Goal: Information Seeking & Learning: Learn about a topic

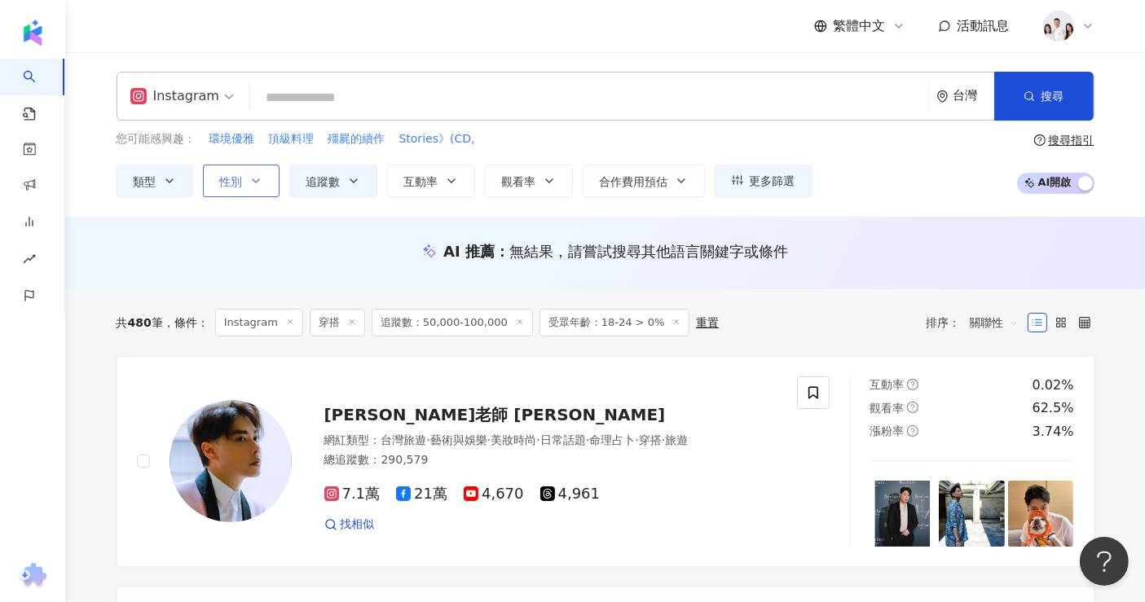
click at [237, 183] on span "性別" at bounding box center [231, 181] width 23 height 13
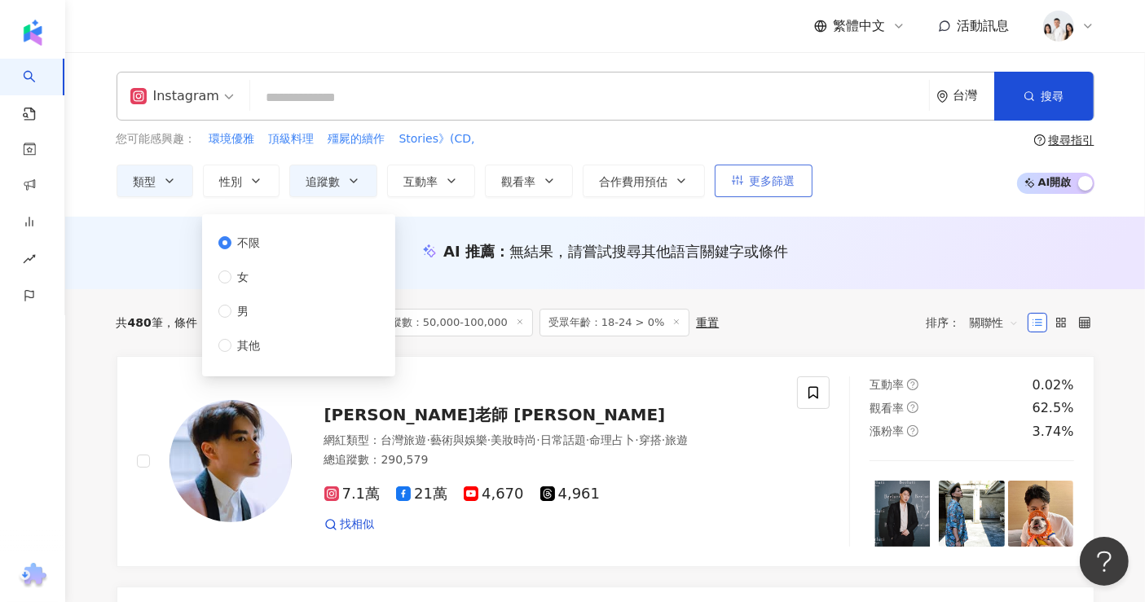
click at [790, 188] on span "更多篩選" at bounding box center [773, 180] width 46 height 13
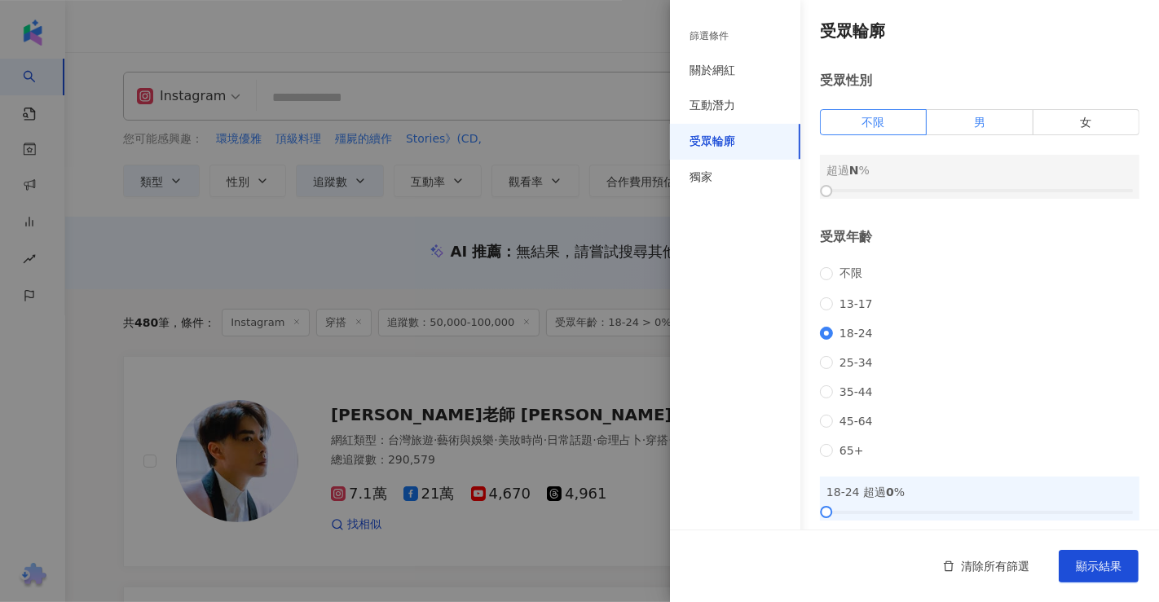
click at [978, 125] on label "男" at bounding box center [980, 122] width 106 height 26
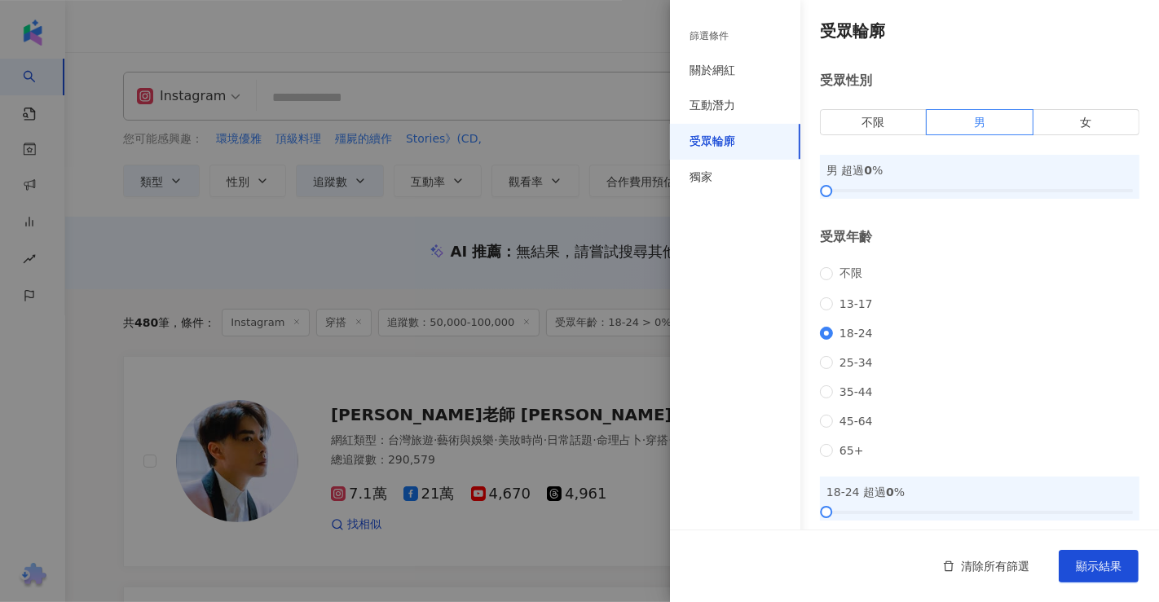
drag, startPoint x: 810, startPoint y: 183, endPoint x: 822, endPoint y: 183, distance: 11.4
click at [817, 183] on div "受眾輪廓 受眾性別 不限 男 女 男 超過 0 % 受眾年齡 不限 13-17 18-24 25-34 35-44 45-64 65+ 18-24 超過 0 …" at bounding box center [914, 349] width 489 height 699
drag, startPoint x: 824, startPoint y: 183, endPoint x: 841, endPoint y: 188, distance: 17.3
click at [841, 188] on div "男 超過 0 %" at bounding box center [980, 177] width 320 height 44
drag, startPoint x: 828, startPoint y: 189, endPoint x: 984, endPoint y: 200, distance: 156.1
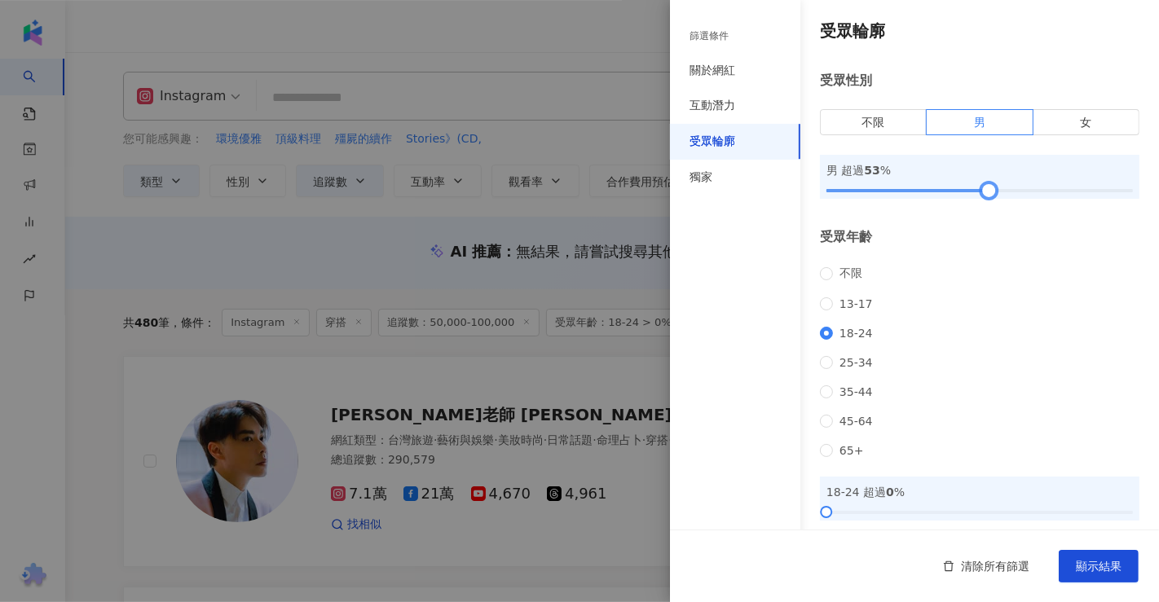
click at [985, 196] on div at bounding box center [989, 191] width 9 height 9
click at [1075, 564] on button "顯示結果" at bounding box center [1099, 566] width 80 height 33
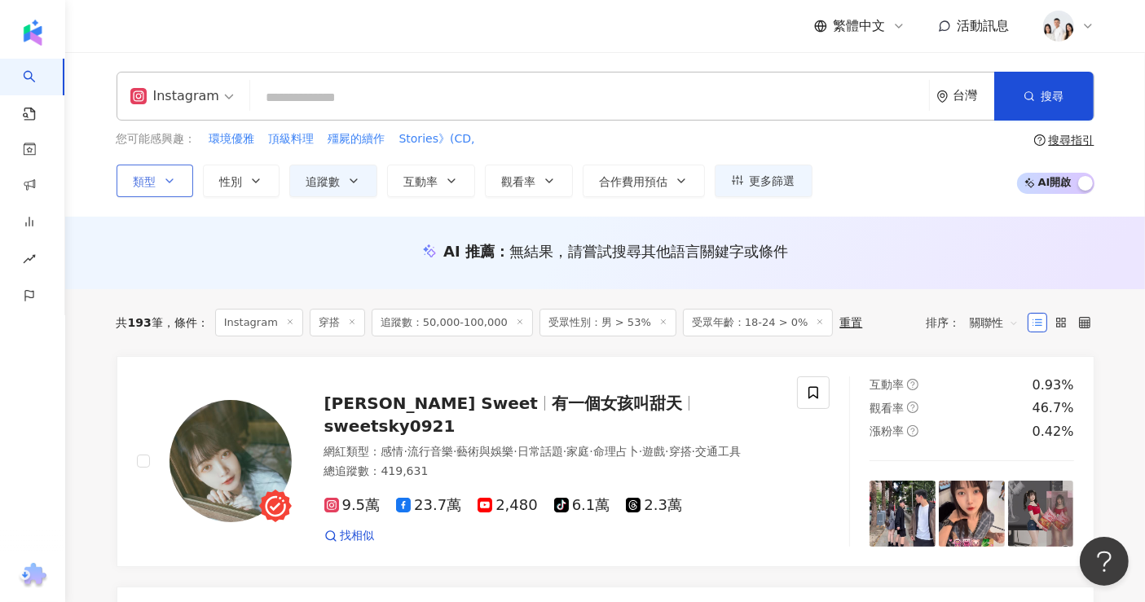
click at [165, 180] on icon "button" at bounding box center [169, 180] width 13 height 13
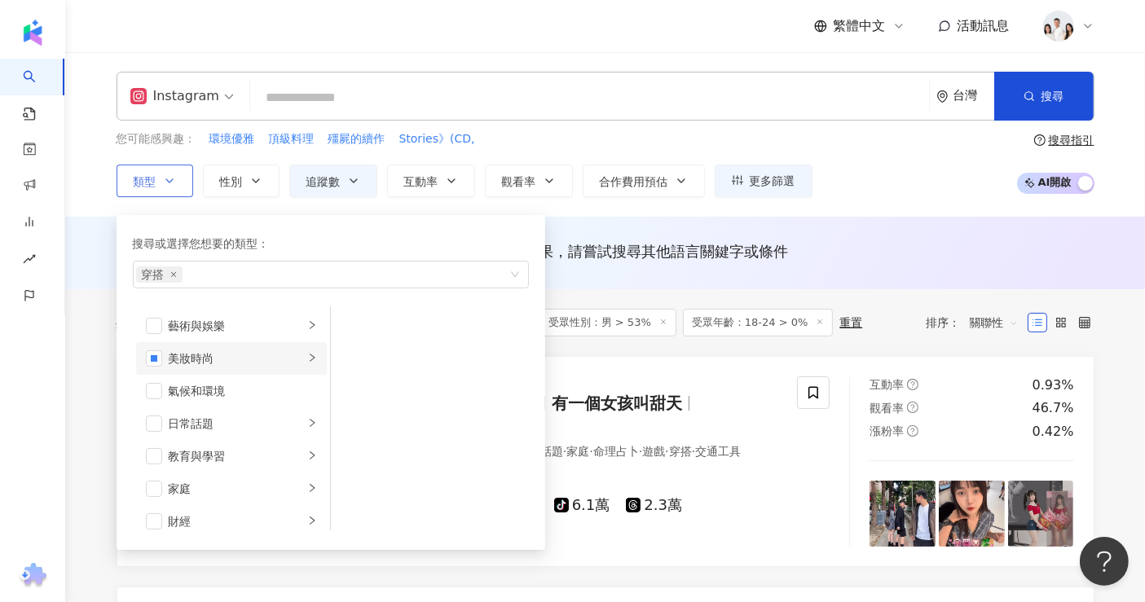
click at [247, 367] on li "美妝時尚" at bounding box center [231, 358] width 191 height 33
click at [462, 372] on div "奢侈品" at bounding box center [441, 381] width 149 height 18
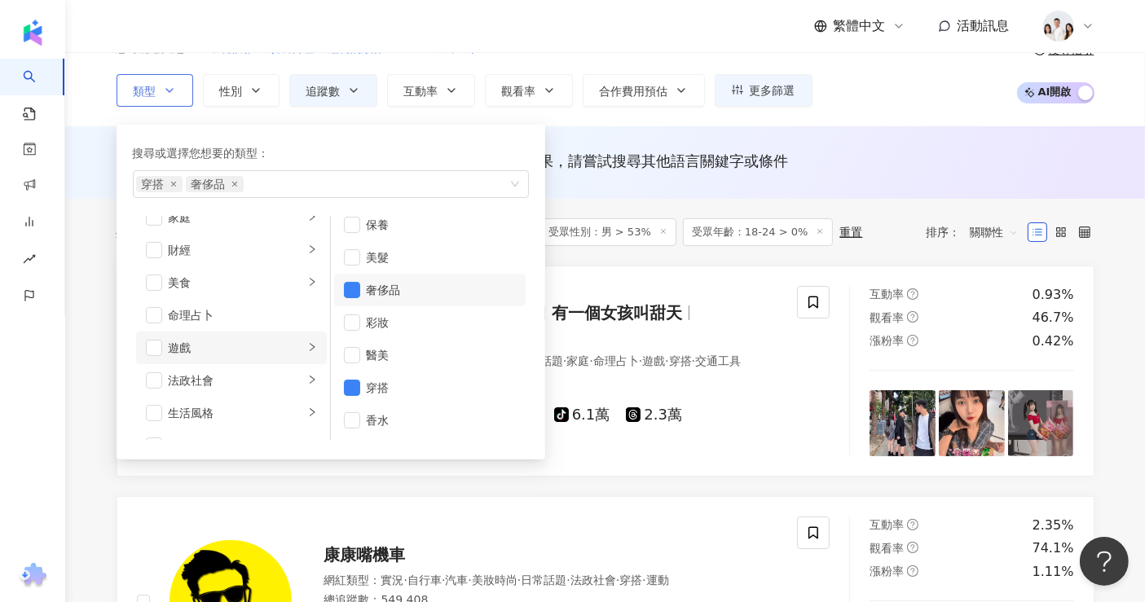
scroll to position [271, 0]
click at [255, 319] on div "生活風格" at bounding box center [236, 323] width 135 height 18
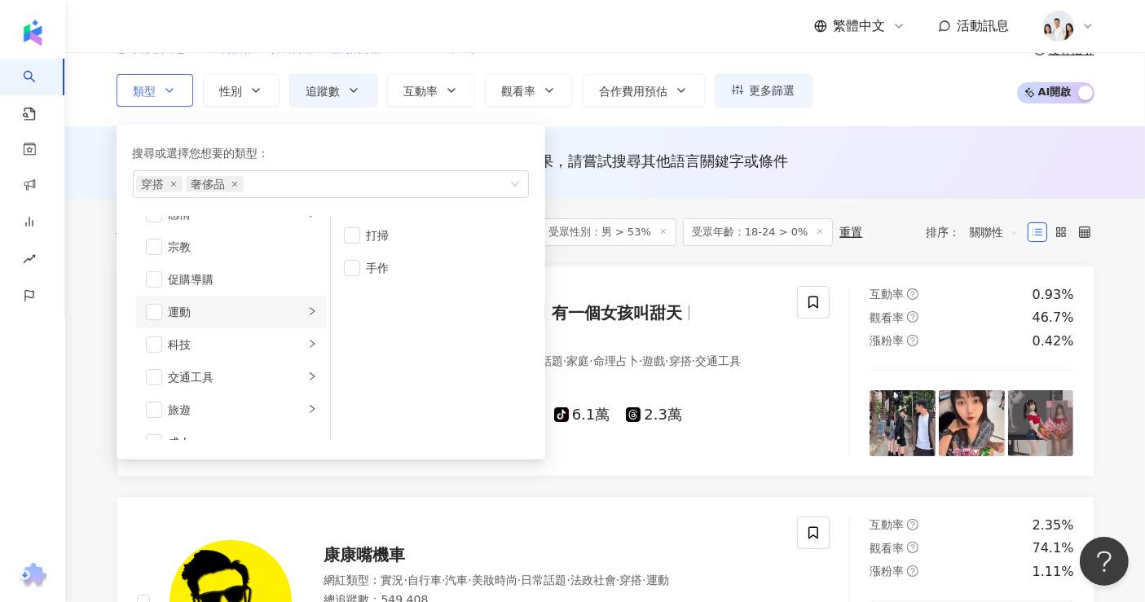
scroll to position [564, 0]
click at [237, 391] on div "旅遊" at bounding box center [236, 389] width 135 height 18
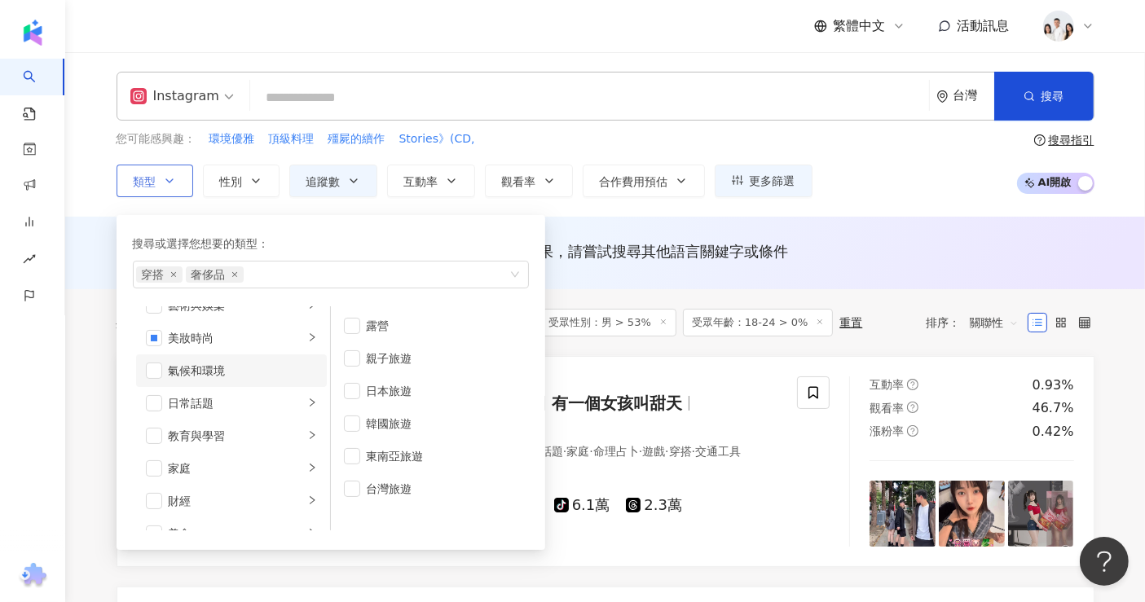
scroll to position [0, 0]
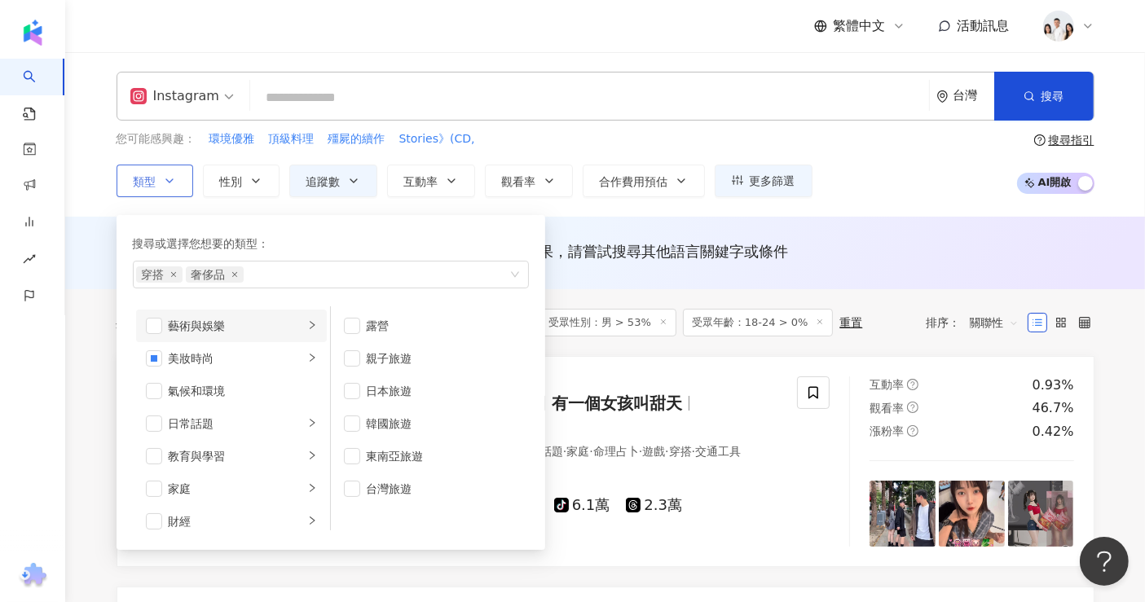
click at [234, 322] on div "藝術與娛樂" at bounding box center [236, 326] width 135 height 18
click at [230, 391] on div "氣候和環境" at bounding box center [243, 391] width 148 height 18
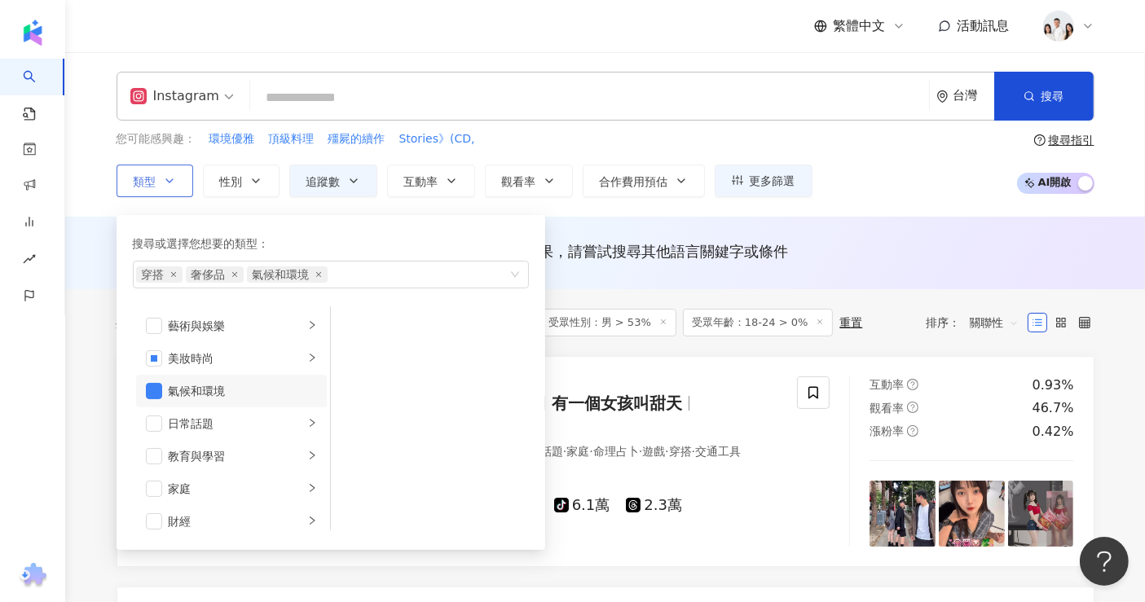
click at [192, 387] on div "氣候和環境" at bounding box center [243, 391] width 148 height 18
click at [240, 430] on div "日常話題" at bounding box center [236, 424] width 135 height 18
click at [230, 448] on div "教育與學習" at bounding box center [236, 457] width 135 height 18
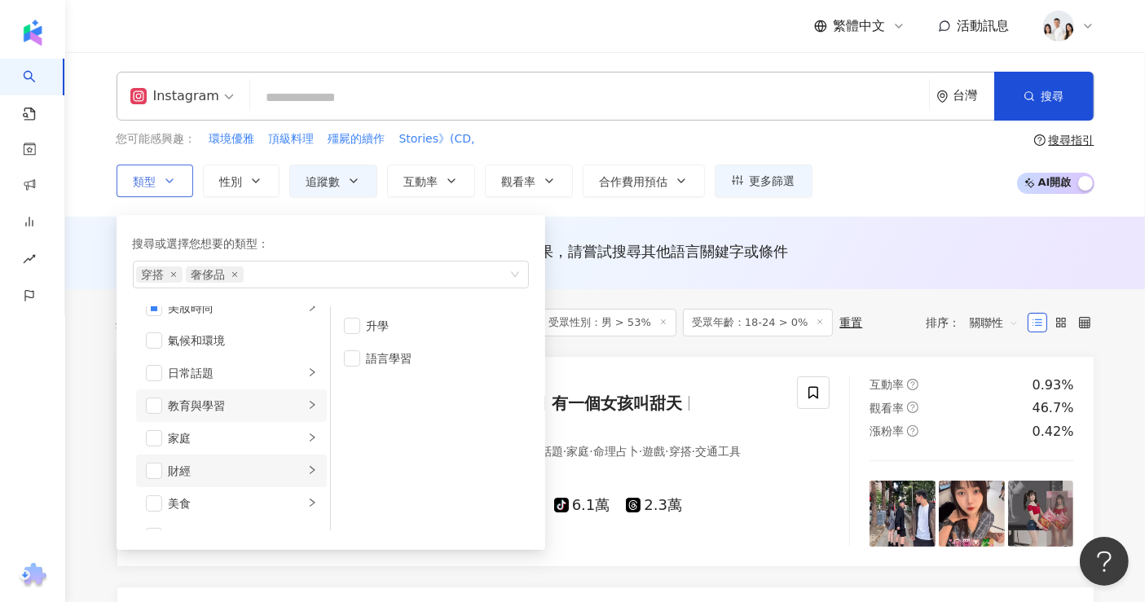
scroll to position [90, 0]
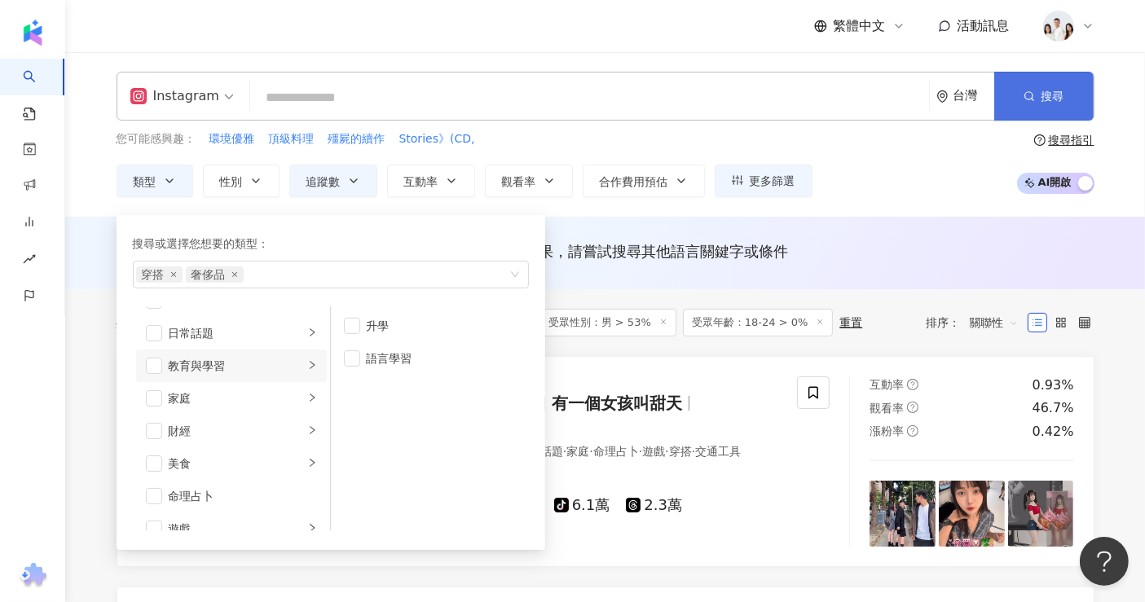
click at [1042, 101] on span "搜尋" at bounding box center [1053, 96] width 23 height 13
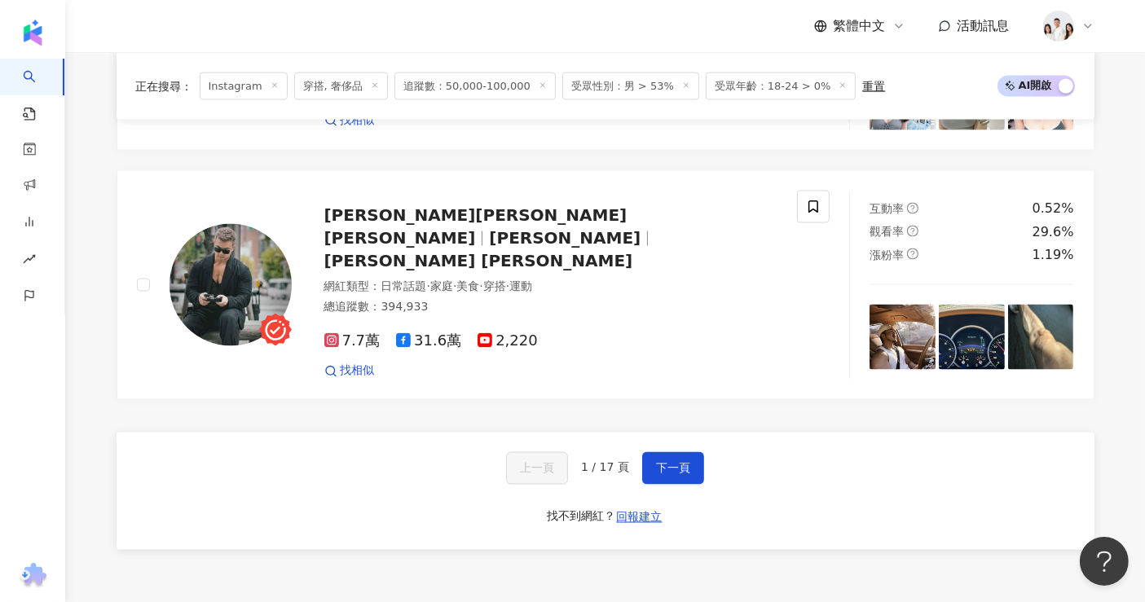
scroll to position [2685, 0]
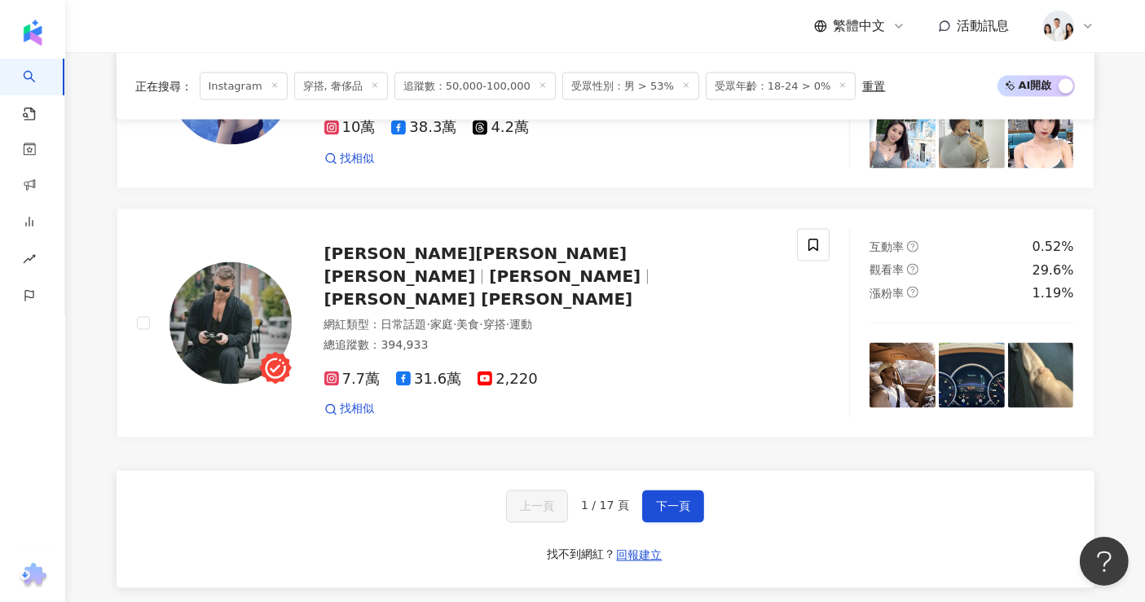
click at [694, 498] on div "上一頁 1 / 17 頁 下一頁 找不到網紅？ 回報建立" at bounding box center [606, 529] width 978 height 117
click at [687, 491] on button "下一頁" at bounding box center [673, 507] width 62 height 33
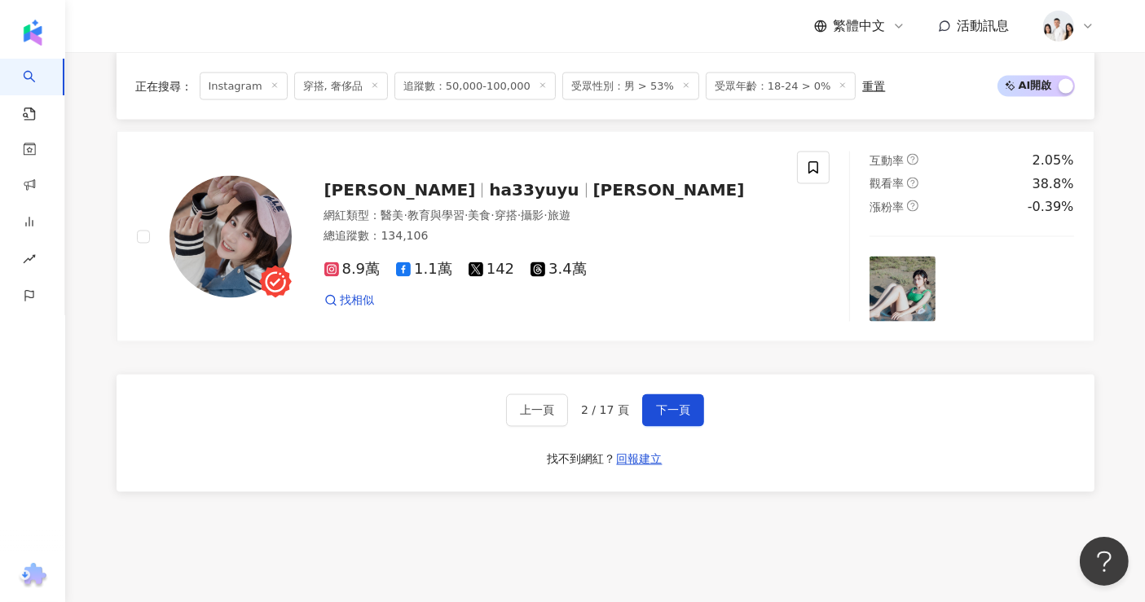
scroll to position [2866, 0]
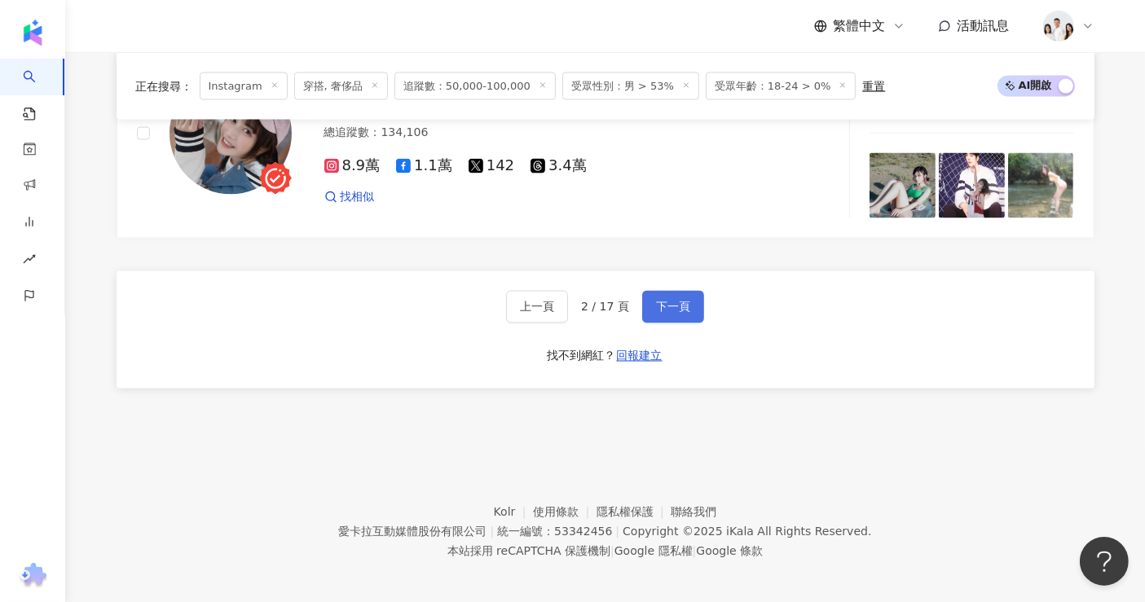
click at [650, 297] on button "下一頁" at bounding box center [673, 307] width 62 height 33
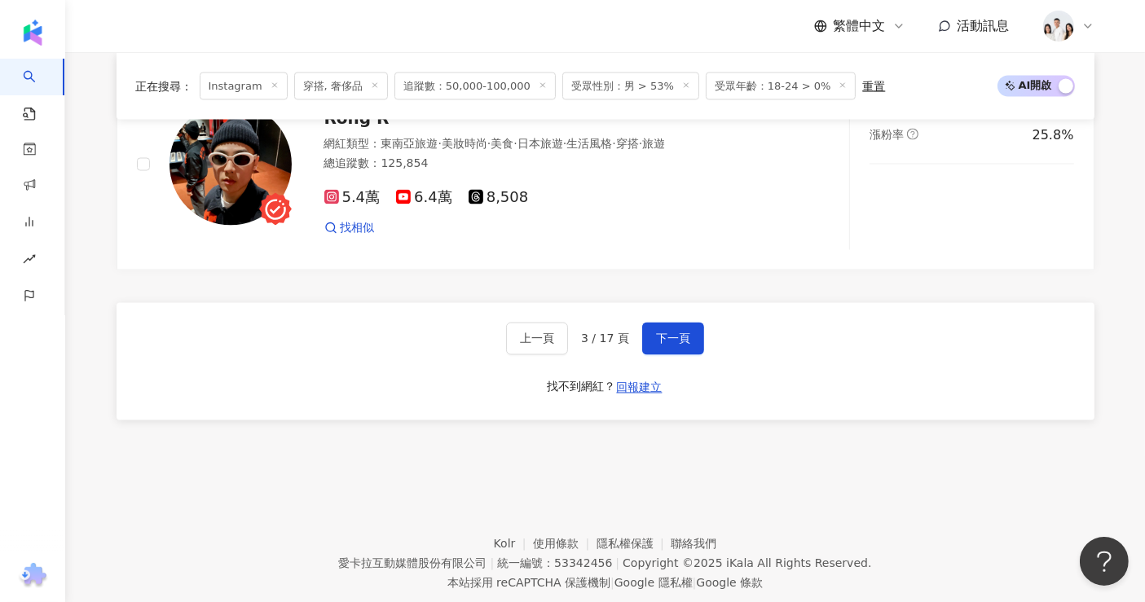
scroll to position [2780, 0]
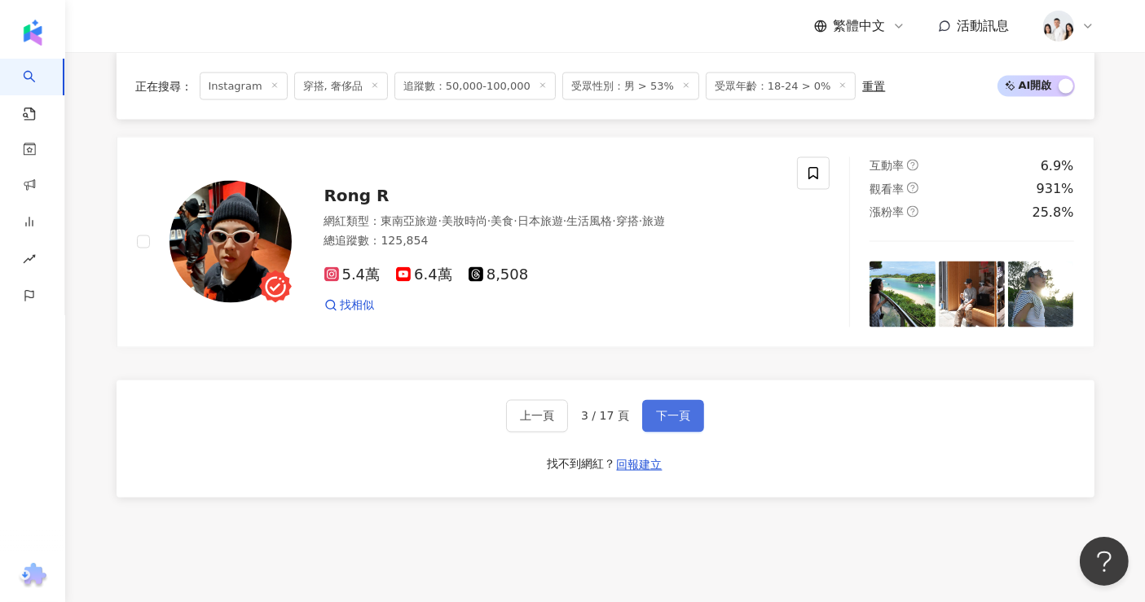
click at [695, 400] on button "下一頁" at bounding box center [673, 416] width 62 height 33
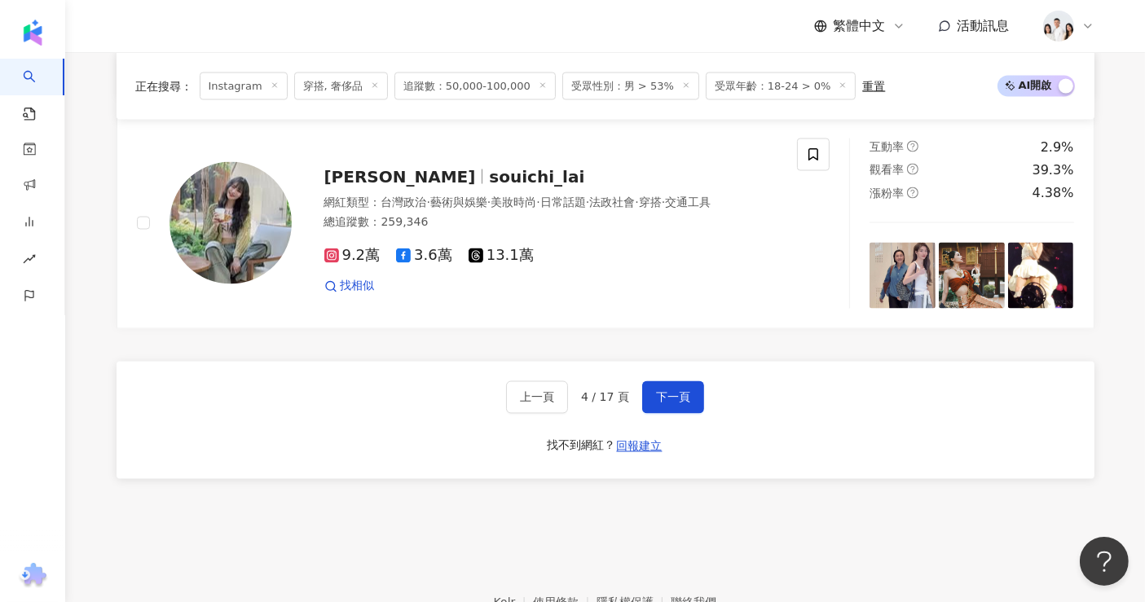
scroll to position [2914, 0]
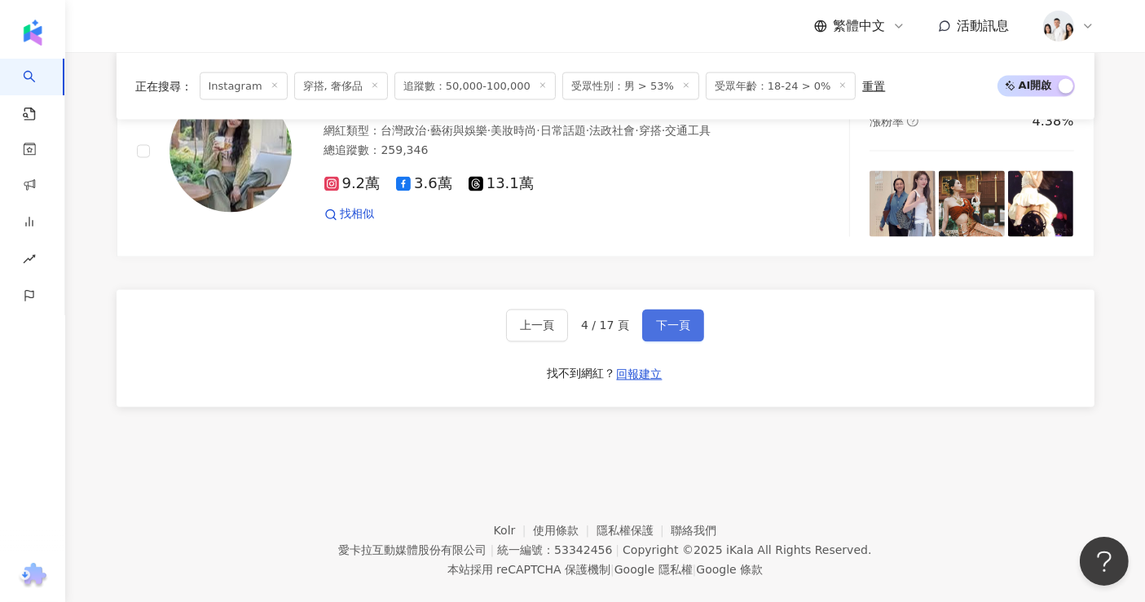
click at [670, 320] on span "下一頁" at bounding box center [673, 326] width 34 height 13
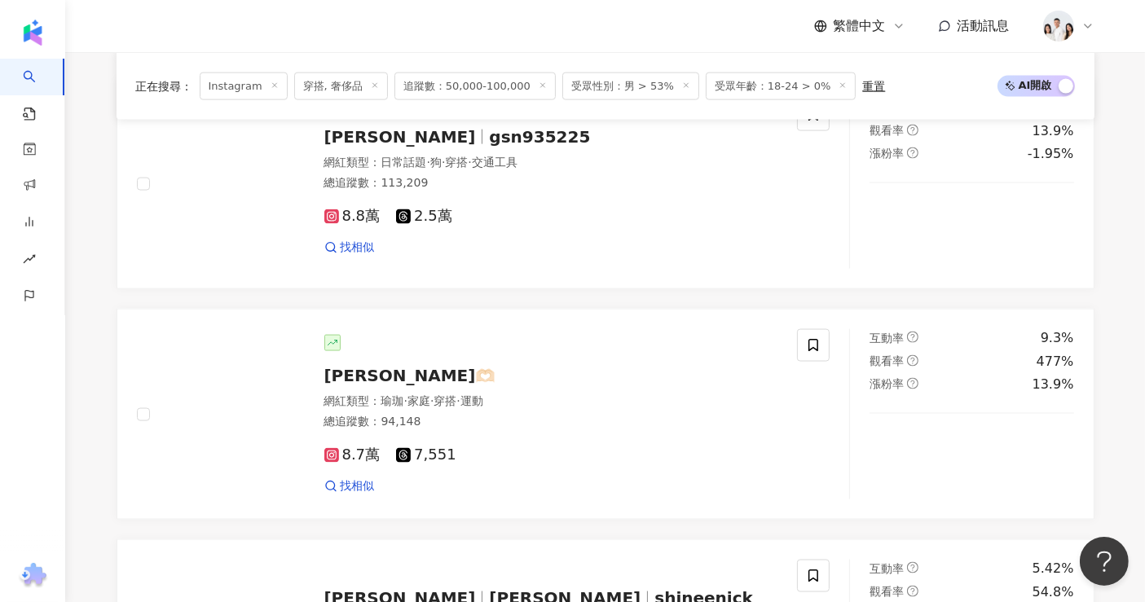
scroll to position [2866, 0]
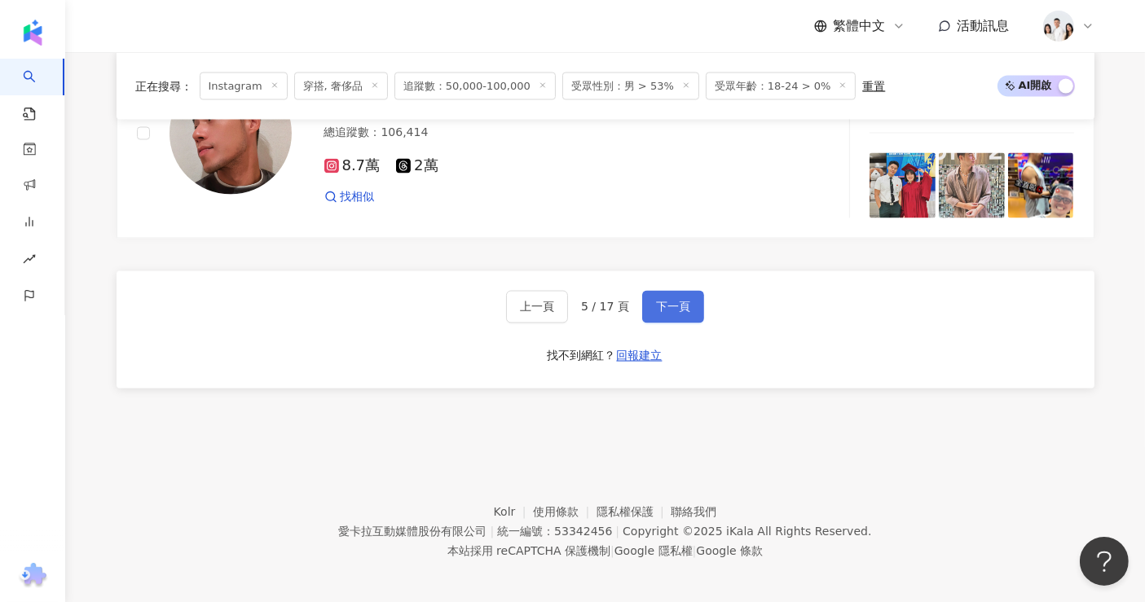
click at [669, 291] on button "下一頁" at bounding box center [673, 307] width 62 height 33
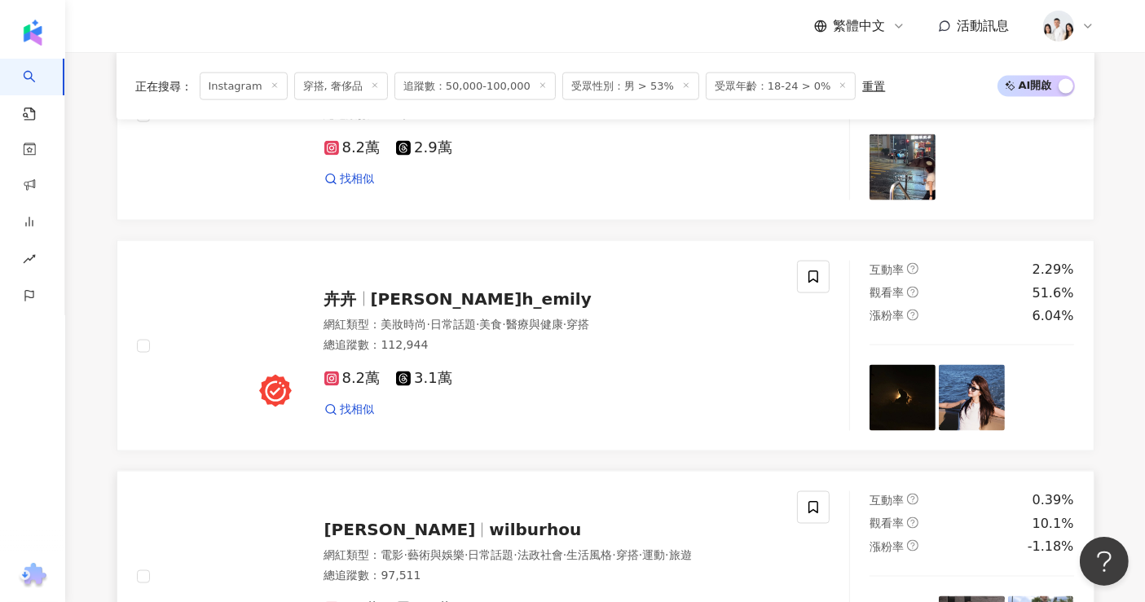
scroll to position [2723, 0]
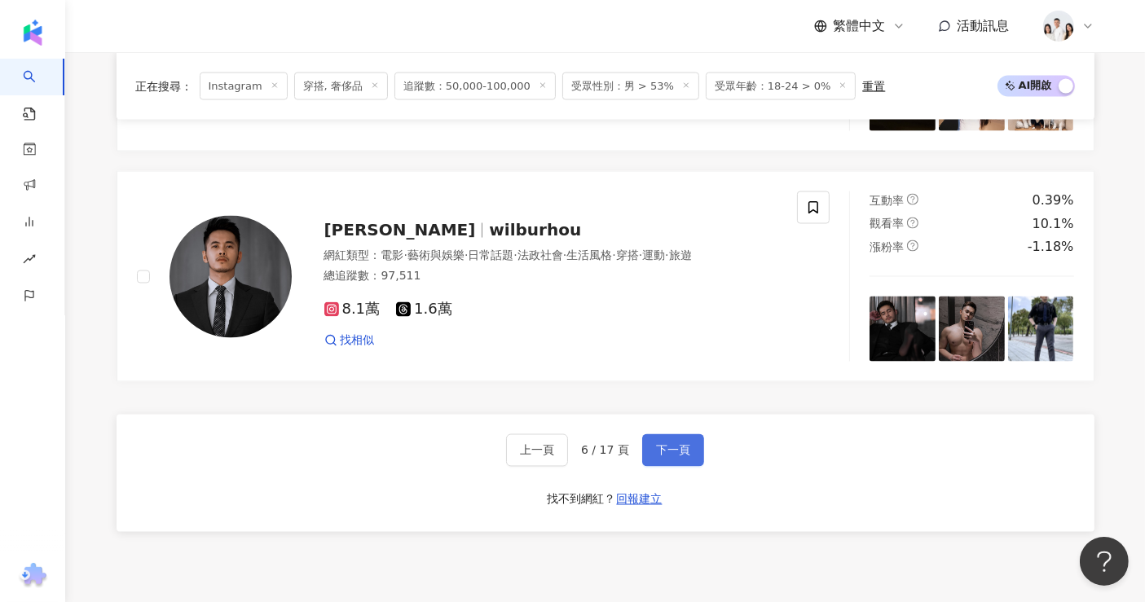
click at [674, 457] on button "下一頁" at bounding box center [673, 451] width 62 height 33
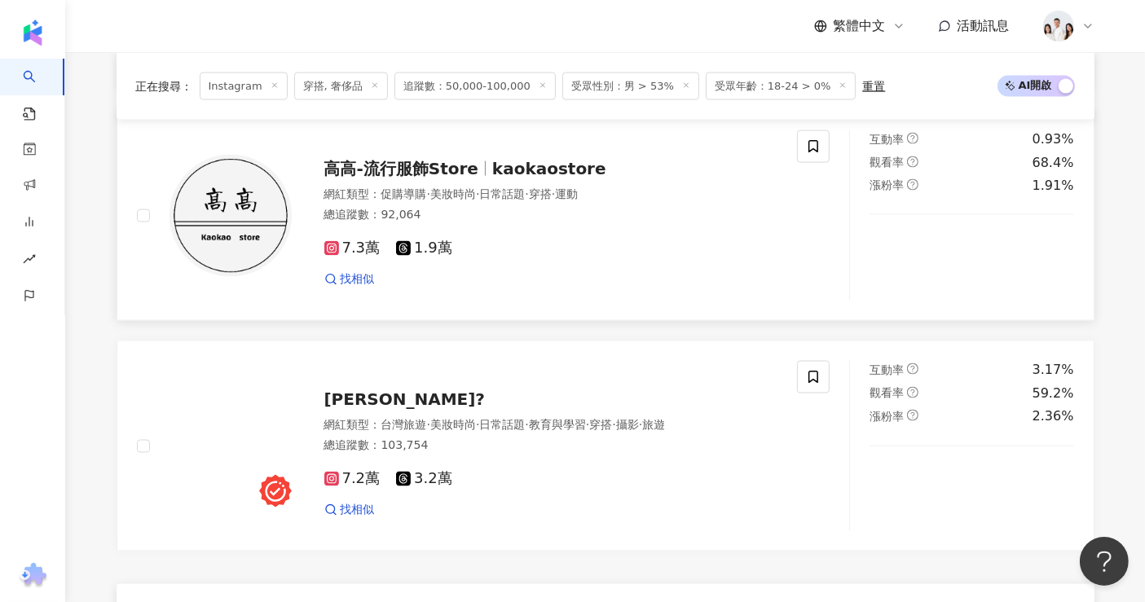
scroll to position [2866, 0]
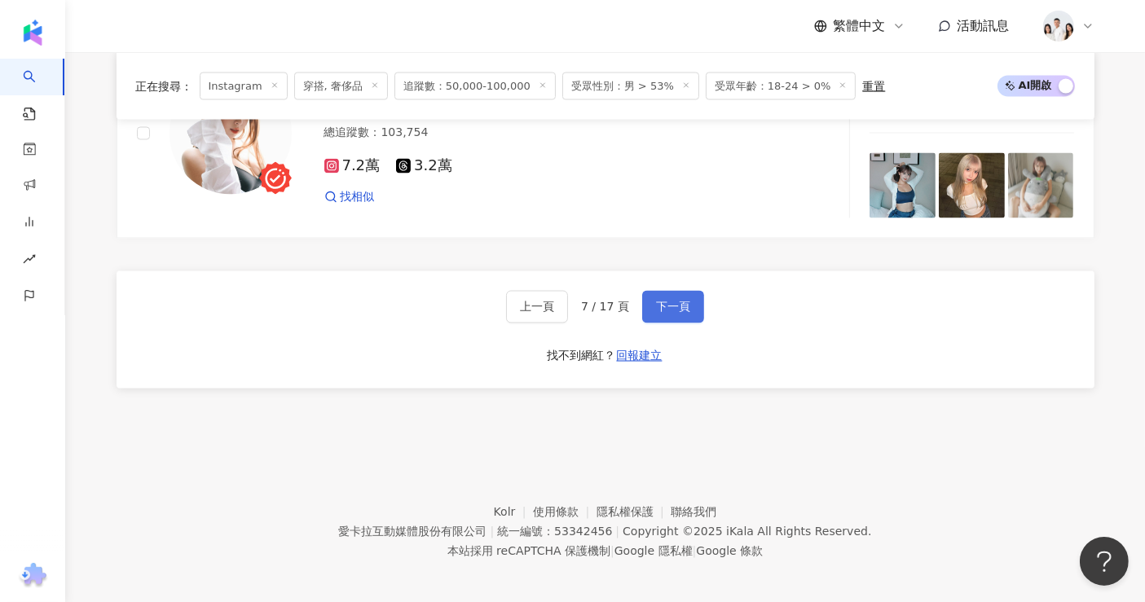
click at [663, 311] on button "下一頁" at bounding box center [673, 307] width 62 height 33
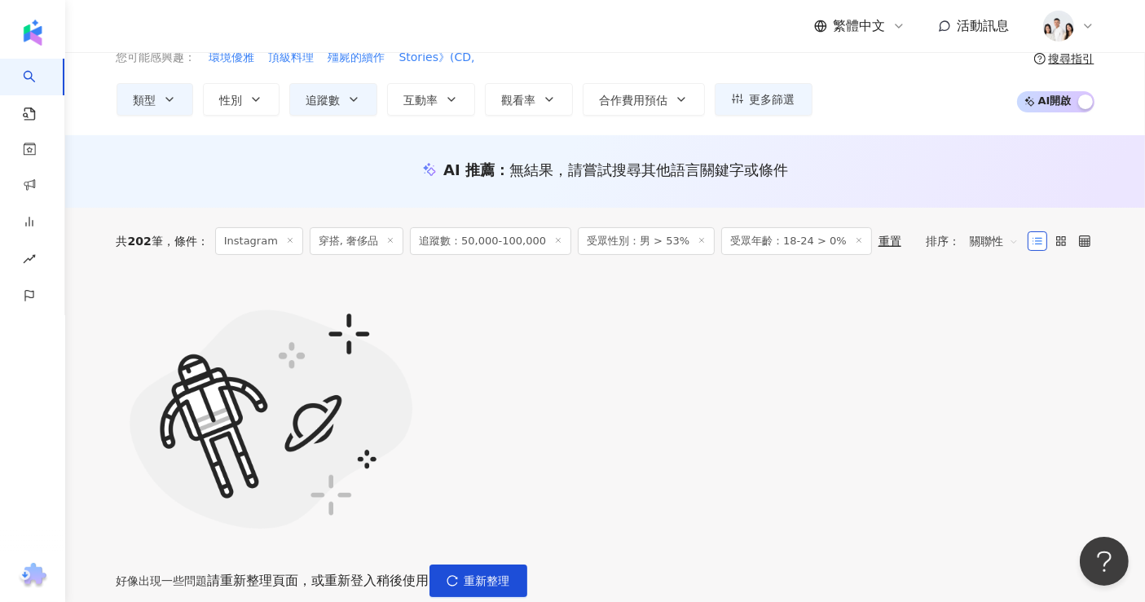
scroll to position [0, 0]
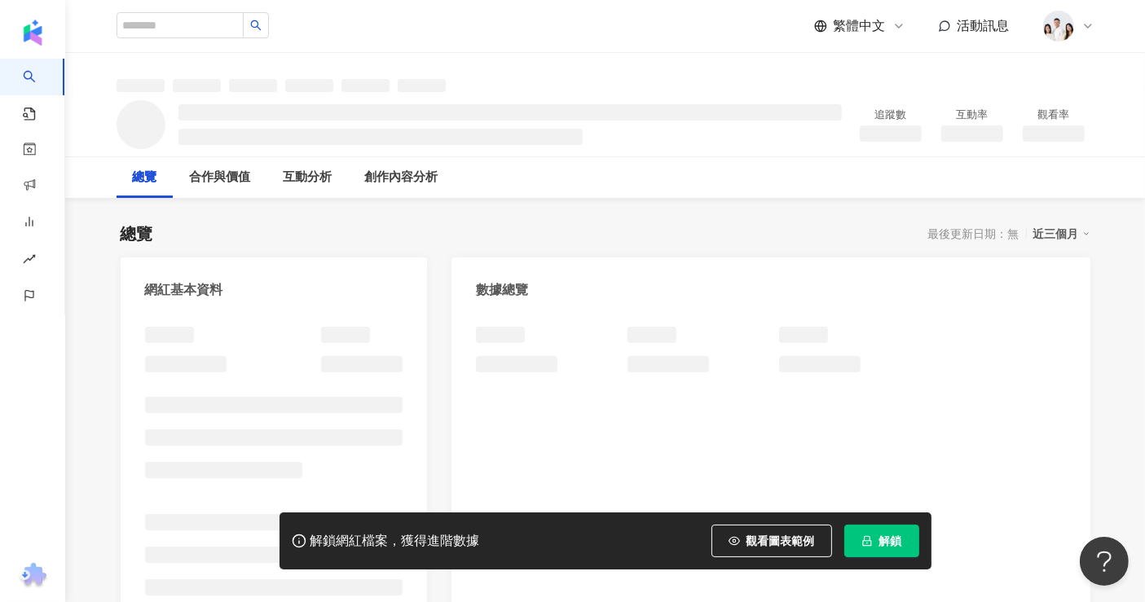
scroll to position [181, 0]
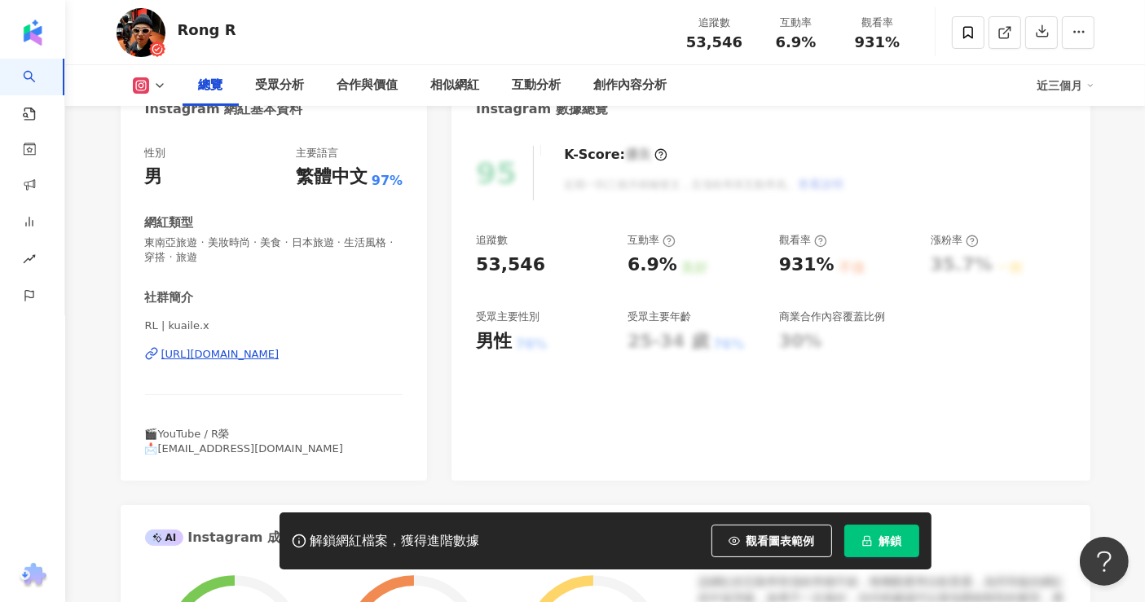
click at [237, 351] on div "https://www.instagram.com/kuaile.x/" at bounding box center [220, 354] width 118 height 15
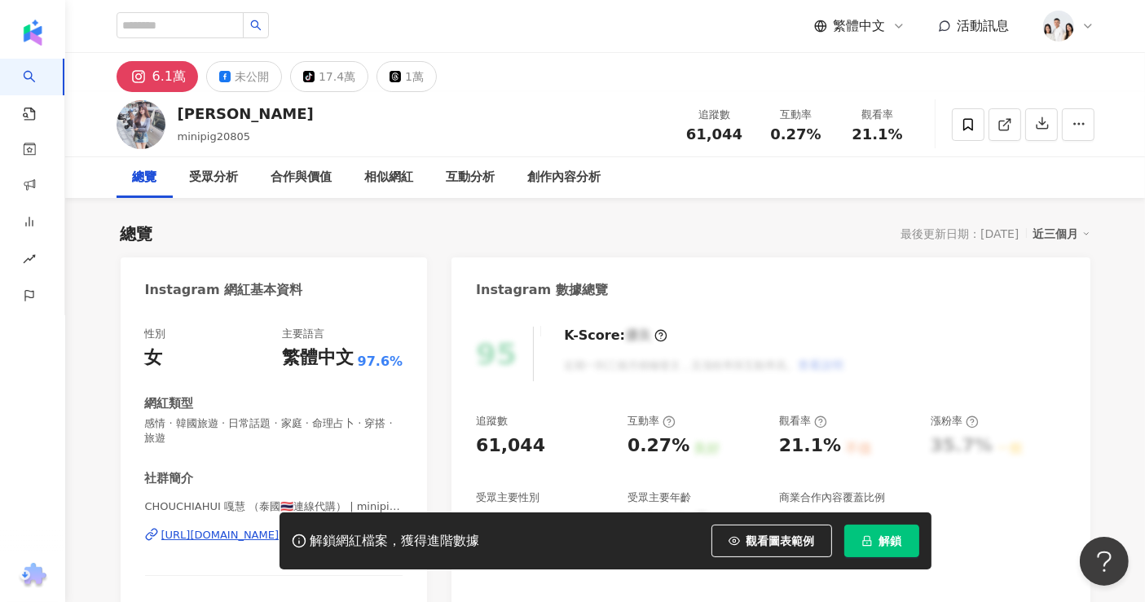
click at [180, 538] on div "解鎖網紅檔案，獲得進階數據 觀看圖表範例 解鎖" at bounding box center [572, 541] width 1145 height 57
click at [179, 528] on div "解鎖網紅檔案，獲得進階數據 觀看圖表範例 解鎖" at bounding box center [572, 541] width 1145 height 57
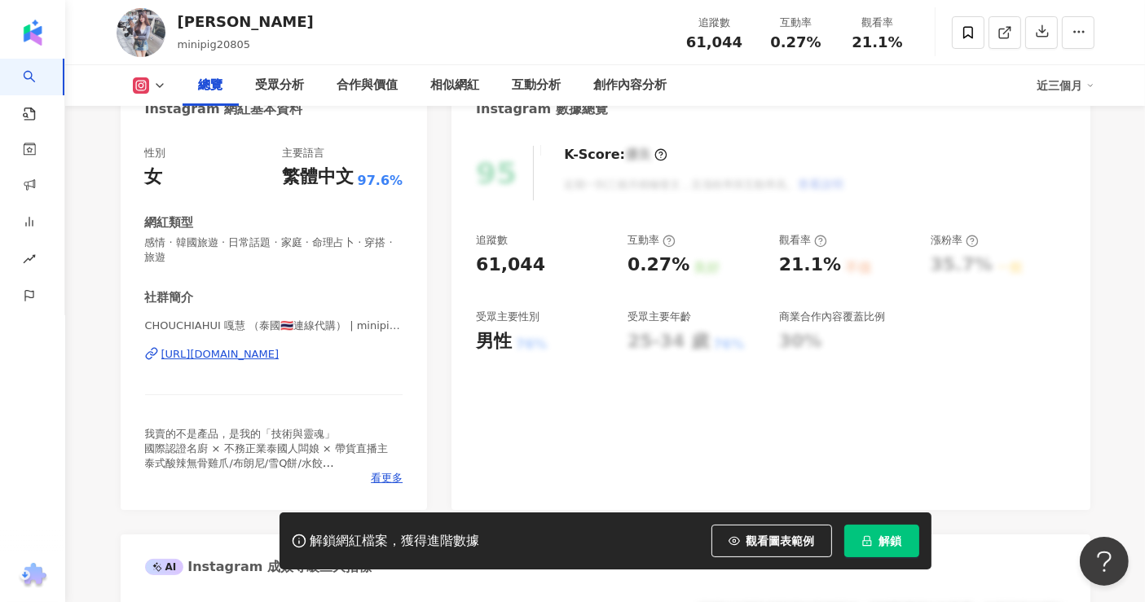
click at [207, 355] on div "https://www.instagram.com/minipig20805_/" at bounding box center [220, 354] width 118 height 15
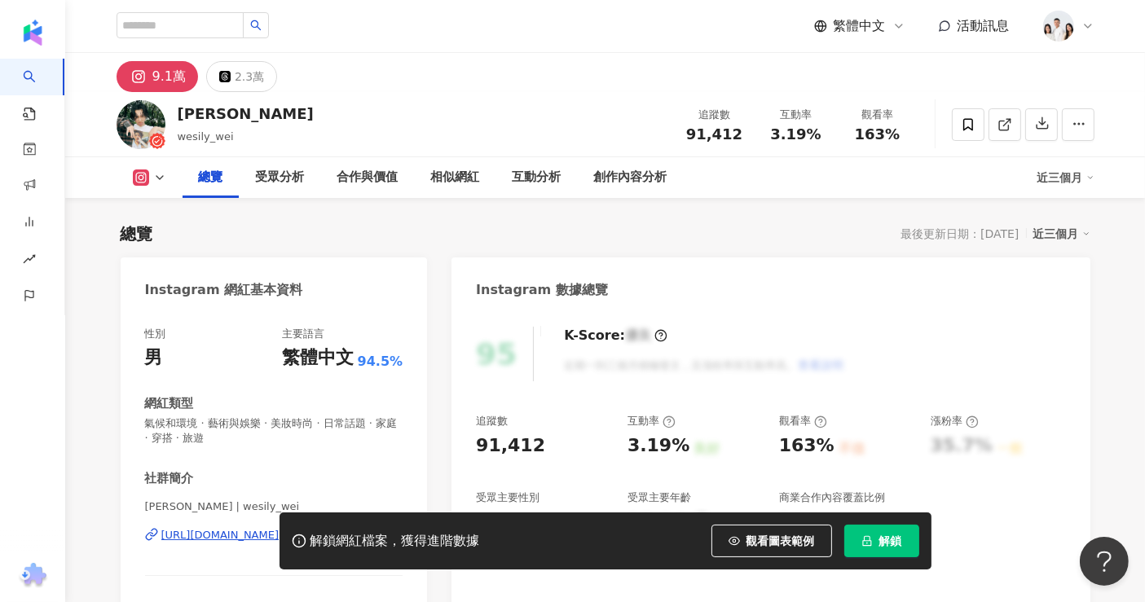
scroll to position [271, 0]
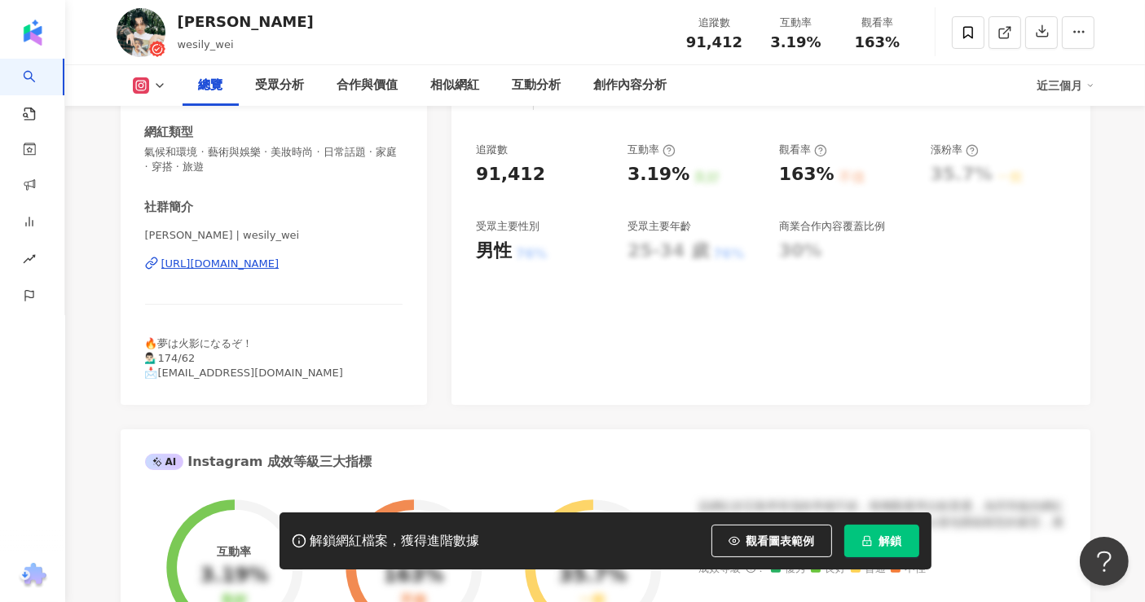
click at [223, 263] on div "https://www.instagram.com/wesily_wei/" at bounding box center [220, 264] width 118 height 15
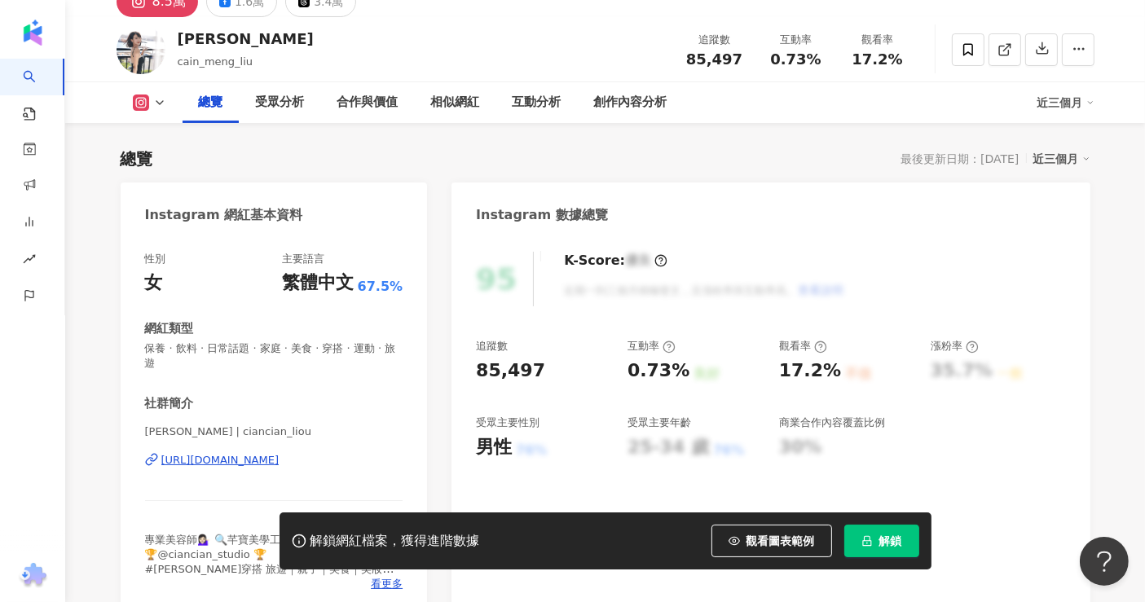
scroll to position [90, 0]
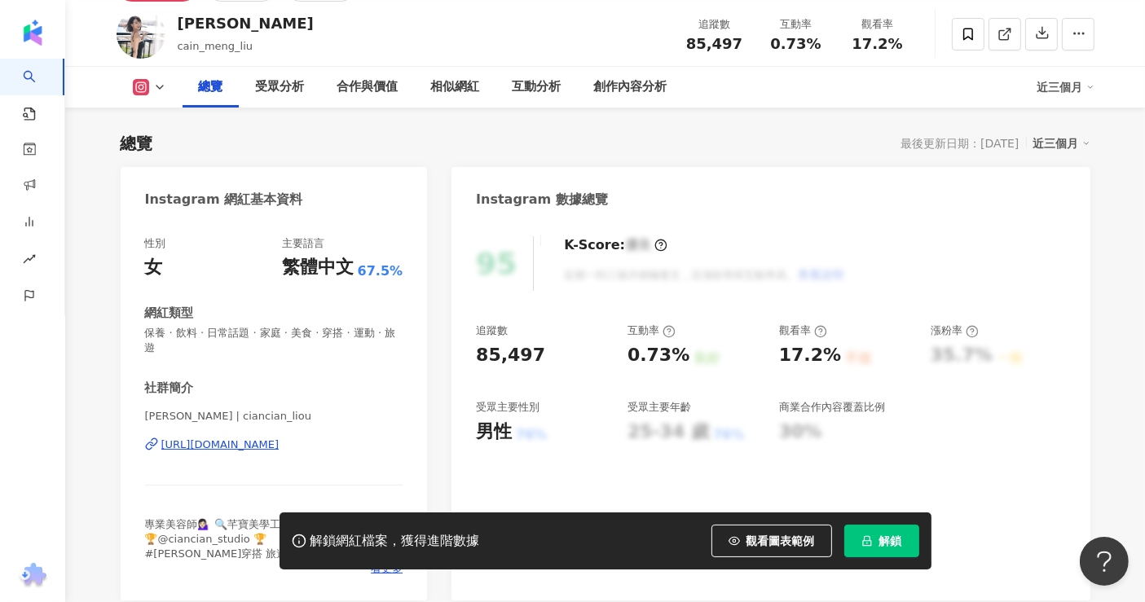
click at [212, 443] on div "[URL][DOMAIN_NAME]" at bounding box center [220, 445] width 118 height 15
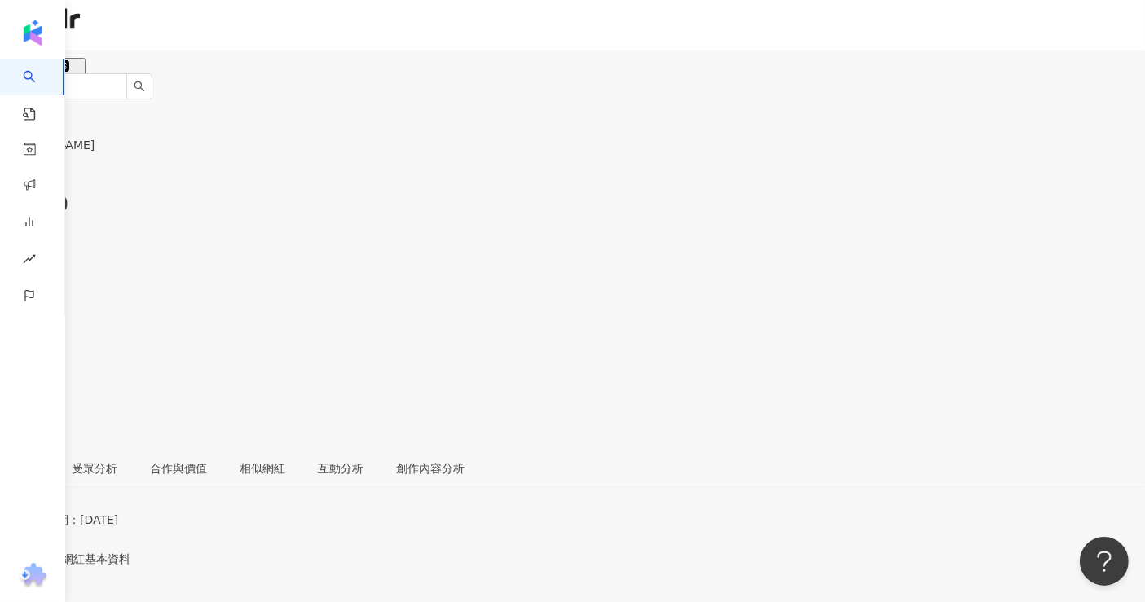
scroll to position [181, 0]
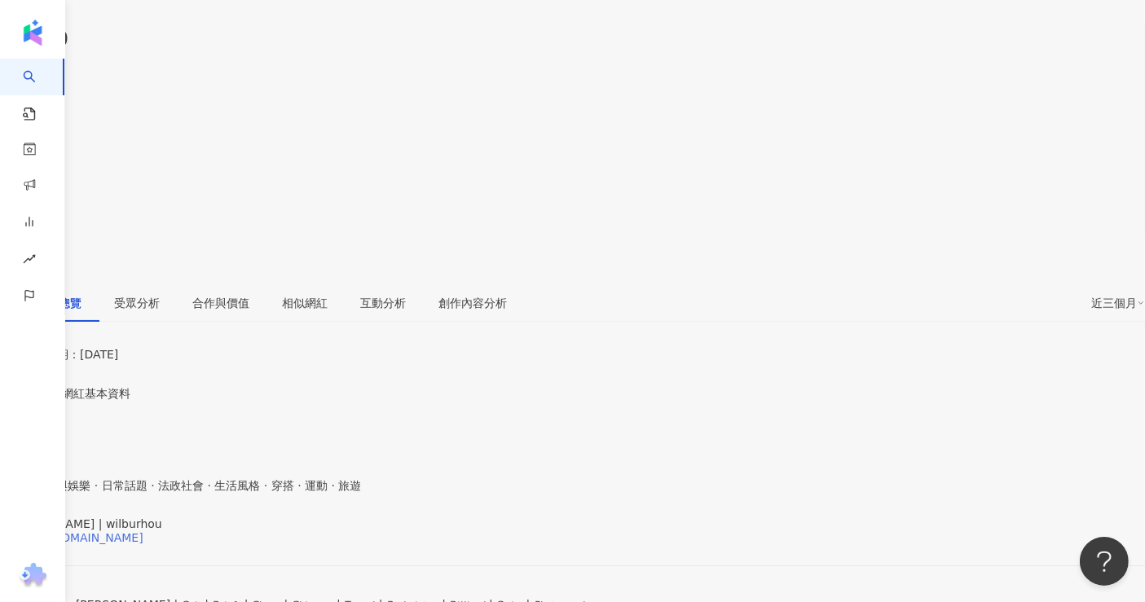
click at [143, 532] on div "https://www.instagram.com/wilburhou/" at bounding box center [79, 538] width 127 height 13
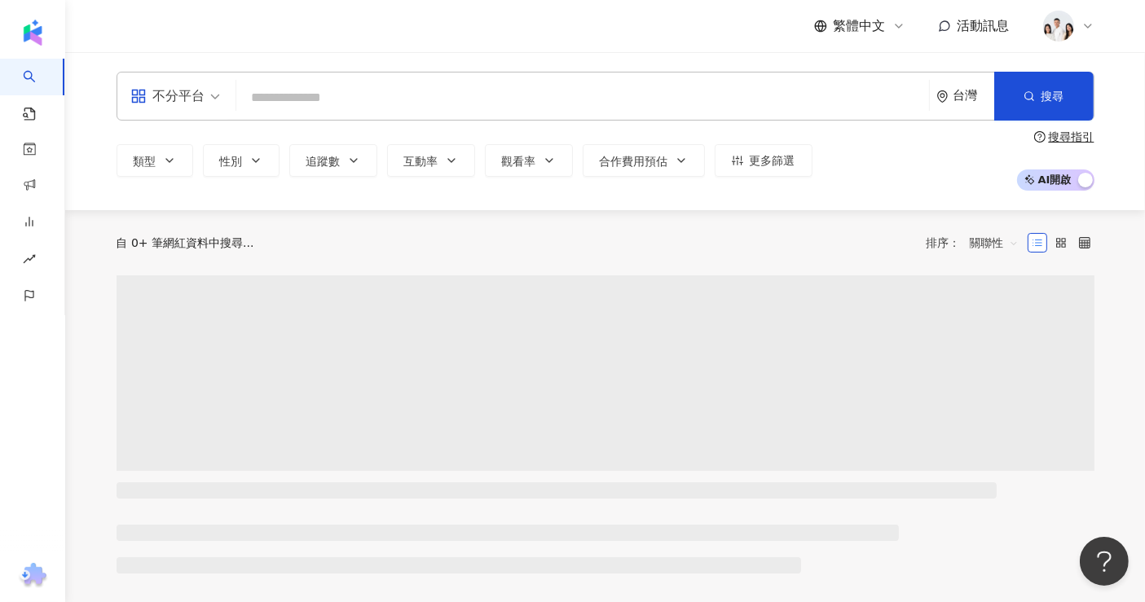
click at [344, 80] on div "不分平台 台灣 搜尋" at bounding box center [606, 96] width 978 height 49
click at [333, 91] on input "search" at bounding box center [583, 97] width 680 height 31
paste input "**********"
type input "**********"
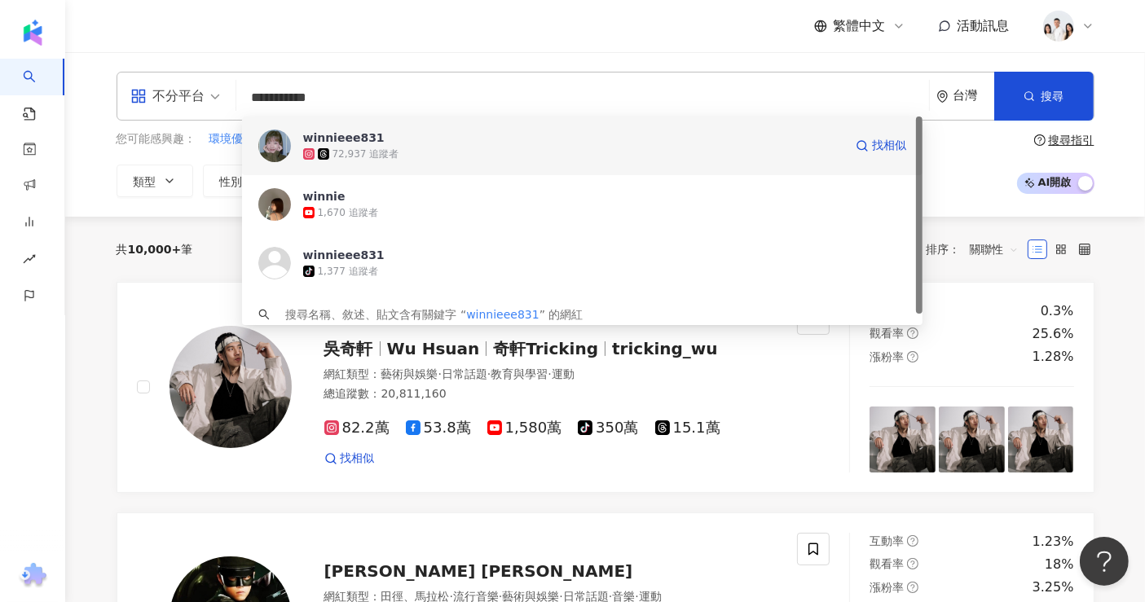
click at [382, 150] on div "72,937 追蹤者" at bounding box center [366, 155] width 67 height 14
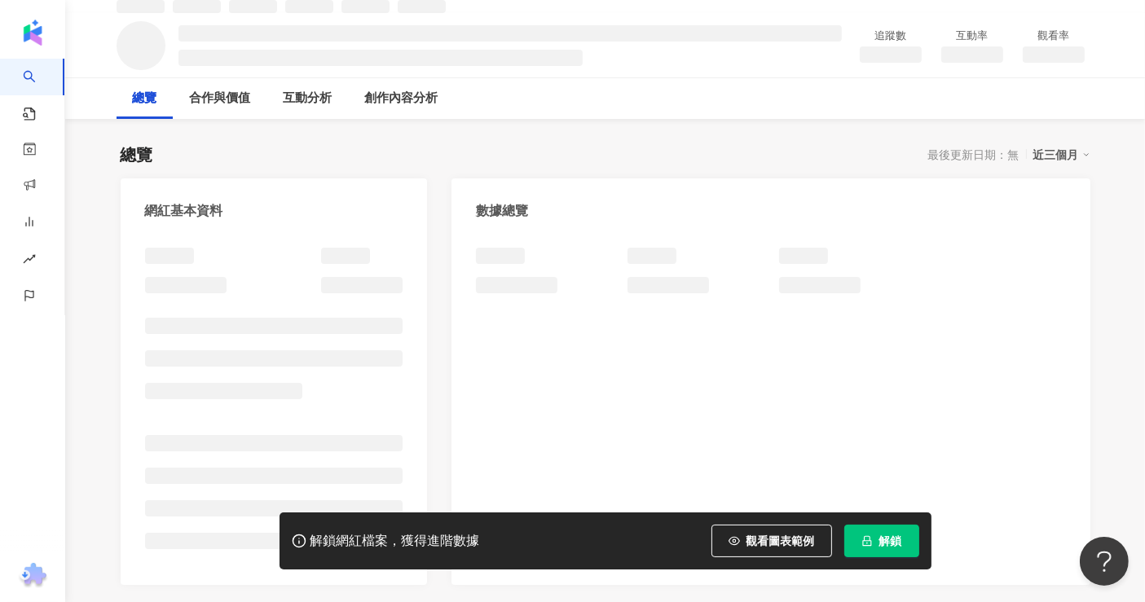
scroll to position [177, 0]
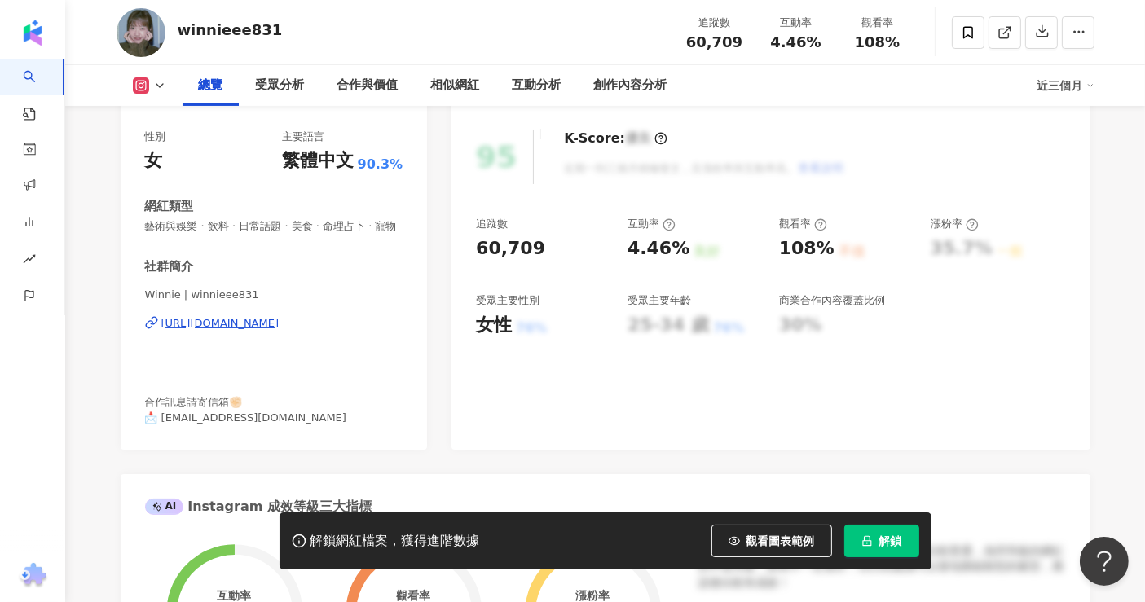
scroll to position [181, 0]
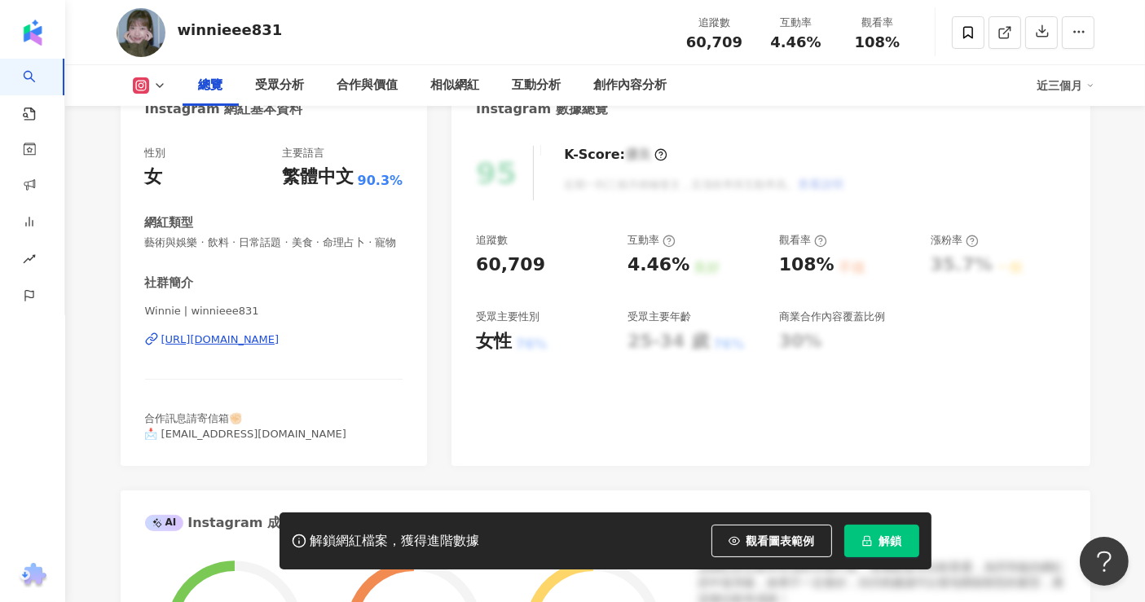
click at [865, 553] on button "解鎖" at bounding box center [882, 541] width 75 height 33
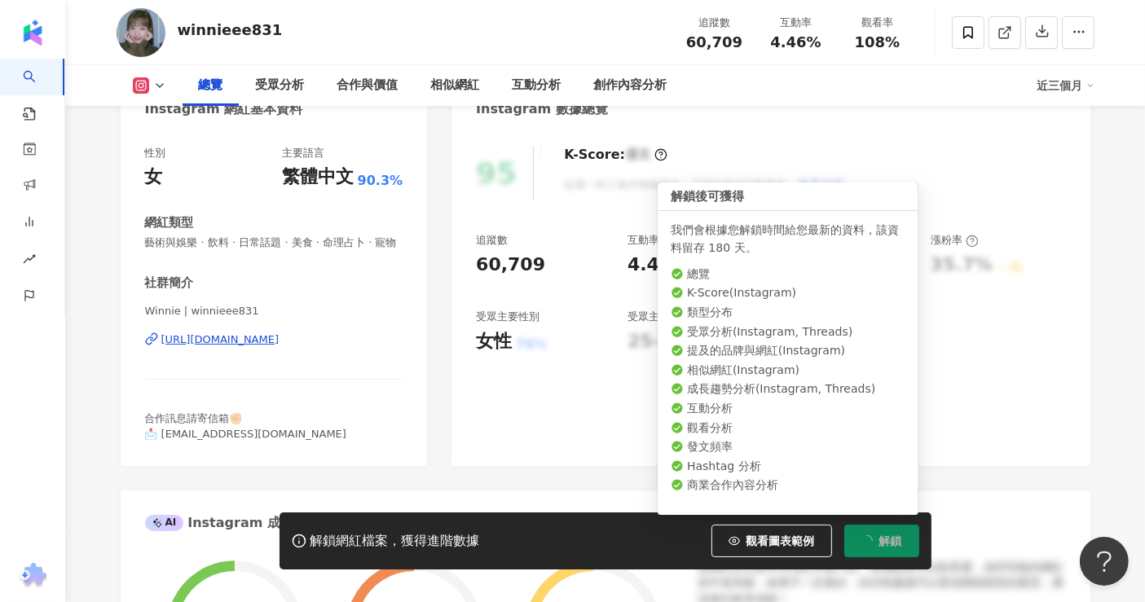
click at [514, 324] on div "受眾主要性別" at bounding box center [508, 317] width 64 height 15
